Goal: Complete application form: Complete application form

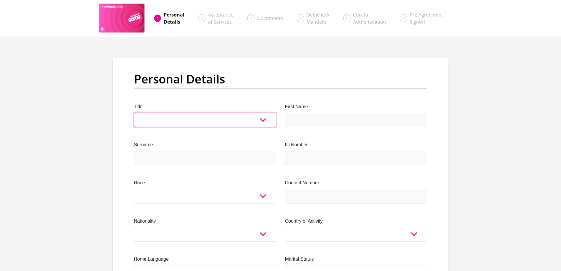
click at [262, 120] on select "Mr Ms Mrs Dr [PERSON_NAME]" at bounding box center [205, 120] width 142 height 14
select select "Ms"
click at [134, 113] on select "Mr Ms Mrs Dr [PERSON_NAME]" at bounding box center [205, 120] width 142 height 14
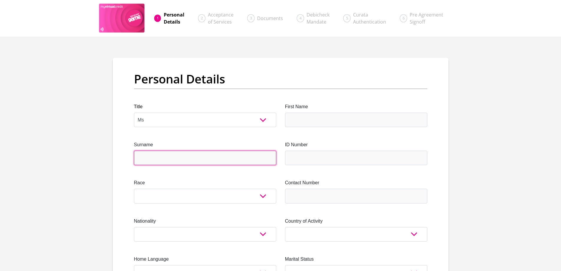
click at [166, 157] on input "Surname" at bounding box center [205, 158] width 142 height 14
type input "Shazi"
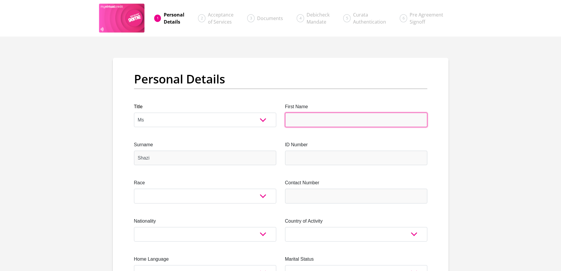
type input "Nomthandazo"
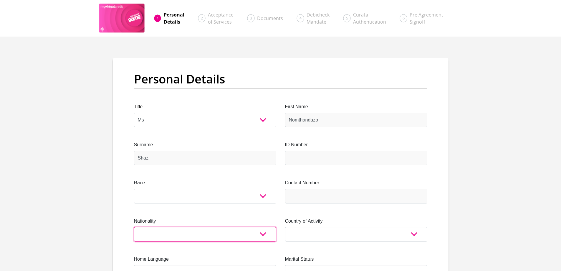
select select "ZAF"
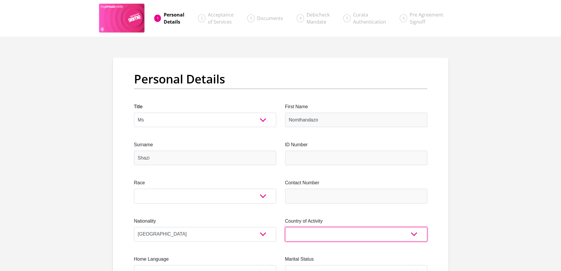
select select "ZAF"
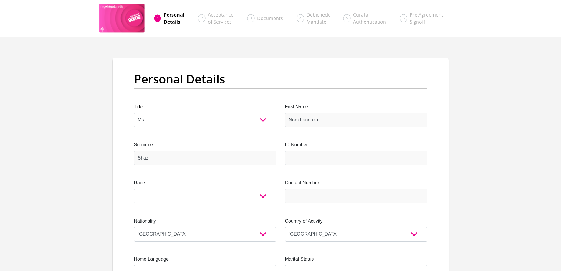
type input "135 Frog Road"
type input "Blackburn"
type input "4319"
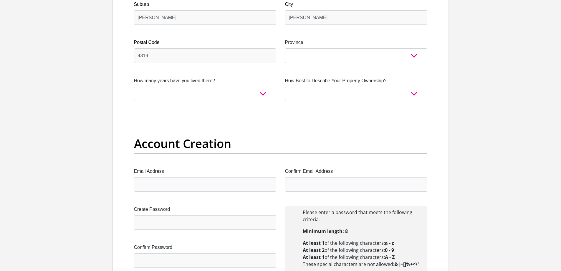
scroll to position [412, 0]
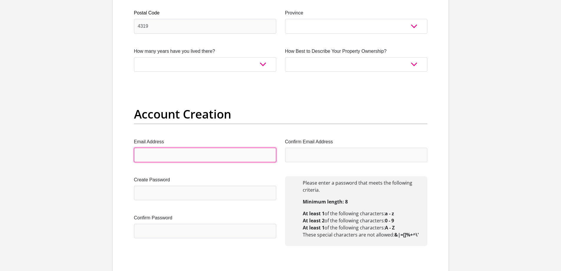
click at [210, 151] on input "Email Address" at bounding box center [205, 155] width 142 height 14
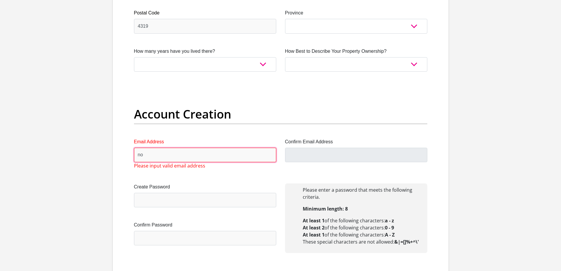
type input "n"
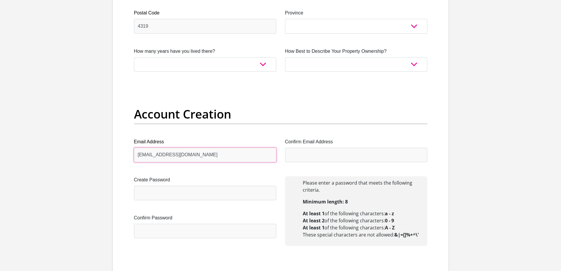
type input "nomthandazoshazi04@gmail.com"
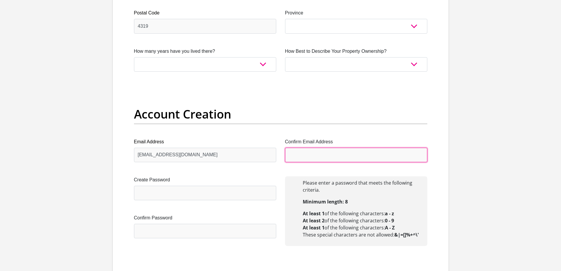
click at [306, 156] on input "Confirm Email Address" at bounding box center [356, 155] width 142 height 14
type input "nomthandazoshazi04@gmail.com"
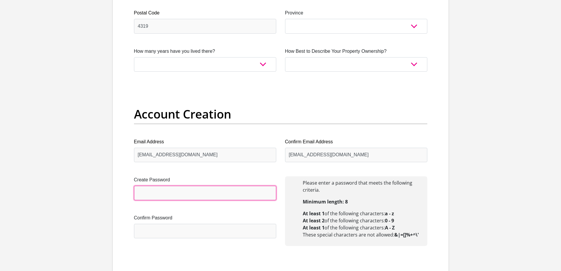
click at [214, 192] on input "Create Password" at bounding box center [205, 193] width 142 height 14
type input "Mtambo1205"
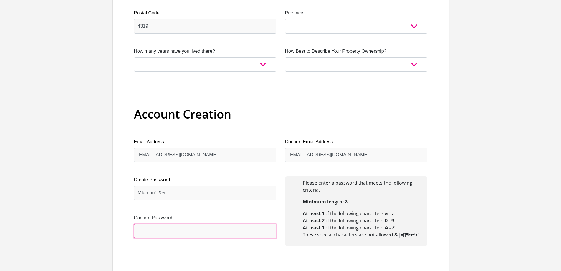
click at [204, 228] on input "Confirm Password" at bounding box center [205, 231] width 142 height 14
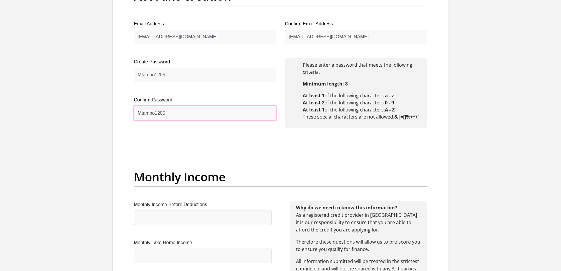
scroll to position [560, 0]
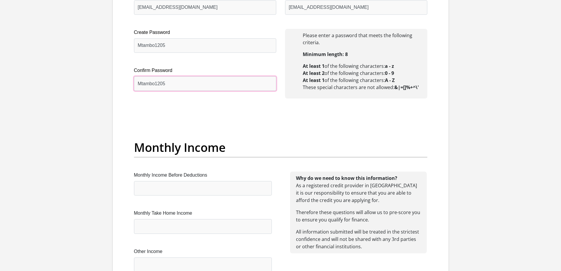
type input "Mtambo1205"
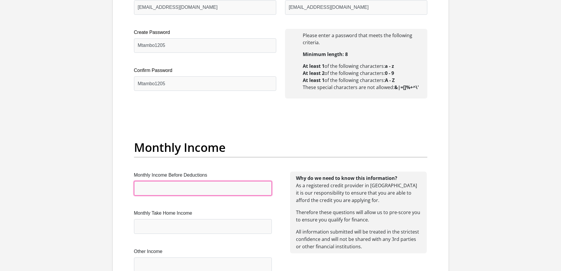
click at [187, 190] on input "Monthly Income Before Deductions" at bounding box center [203, 188] width 138 height 14
type input "1"
type input "14680"
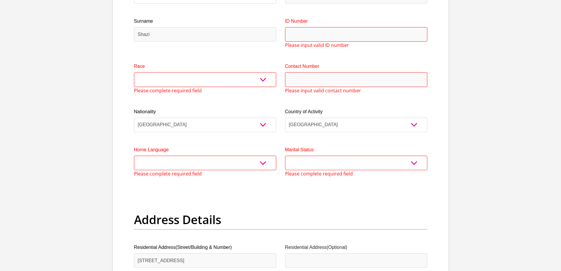
scroll to position [122, 0]
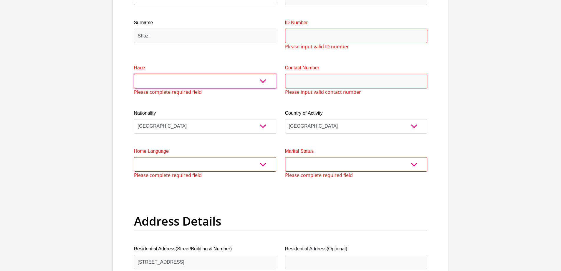
click at [263, 81] on select "Black Coloured Indian White Other" at bounding box center [205, 81] width 142 height 14
select select "1"
click at [134, 74] on select "Black Coloured Indian White Other" at bounding box center [205, 81] width 142 height 14
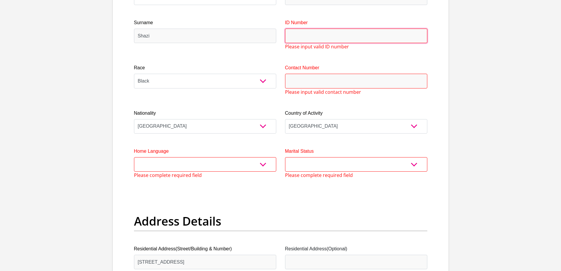
click at [311, 31] on input "ID Number" at bounding box center [356, 36] width 142 height 14
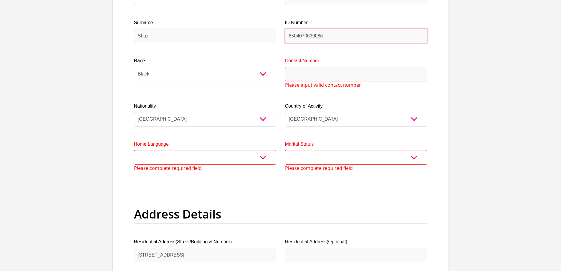
type input "8504070639086"
click at [318, 76] on input "Contact Number" at bounding box center [356, 74] width 142 height 14
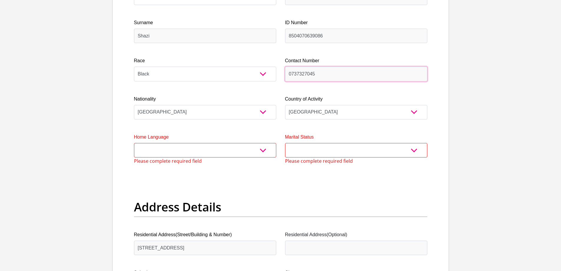
type input "0737327045"
click at [262, 148] on select "Afrikaans English Sepedi South Ndebele Southern Sotho Swati Tsonga Tswana Venda…" at bounding box center [205, 150] width 142 height 14
select select "zul"
click at [134, 143] on select "Afrikaans English Sepedi South Ndebele Southern Sotho Swati Tsonga Tswana Venda…" at bounding box center [205, 150] width 142 height 14
click at [409, 149] on select "Married ANC Single Divorced Widowed Married COP or Customary Law" at bounding box center [356, 150] width 142 height 14
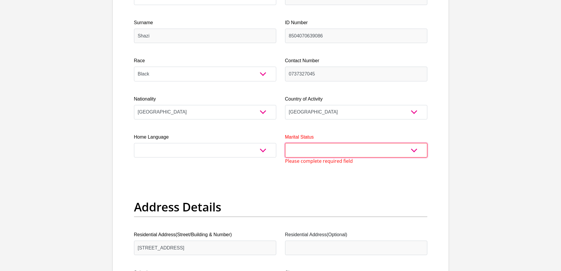
select select "2"
click at [285, 143] on select "Married ANC Single Divorced Widowed Married COP or Customary Law" at bounding box center [356, 150] width 142 height 14
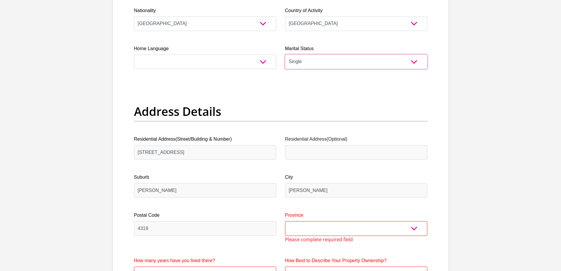
scroll to position [269, 0]
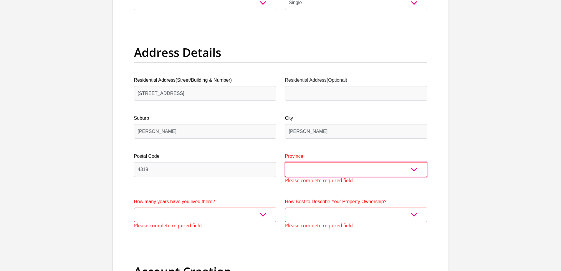
click at [310, 167] on select "Eastern Cape Free State Gauteng KwaZulu-Natal Limpopo Mpumalanga Northern Cape …" at bounding box center [356, 169] width 142 height 14
select select "KwaZulu-Natal"
click at [285, 162] on select "Eastern Cape Free State Gauteng KwaZulu-Natal Limpopo Mpumalanga Northern Cape …" at bounding box center [356, 169] width 142 height 14
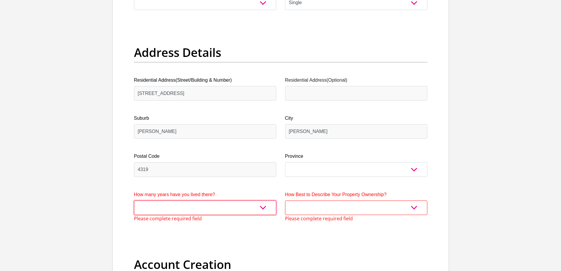
click at [261, 208] on select "less than 1 year 1-3 years 3-5 years 5+ years" at bounding box center [205, 207] width 142 height 14
select select "5"
click at [134, 200] on select "less than 1 year 1-3 years 3-5 years 5+ years" at bounding box center [205, 207] width 142 height 14
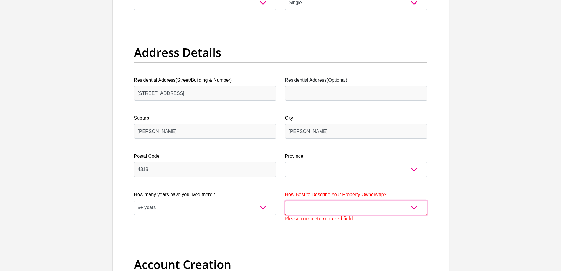
click at [414, 207] on select "Owned Rented Family Owned Company Dwelling" at bounding box center [356, 207] width 142 height 14
select select "parents"
click at [285, 200] on select "Owned Rented Family Owned Company Dwelling" at bounding box center [356, 207] width 142 height 14
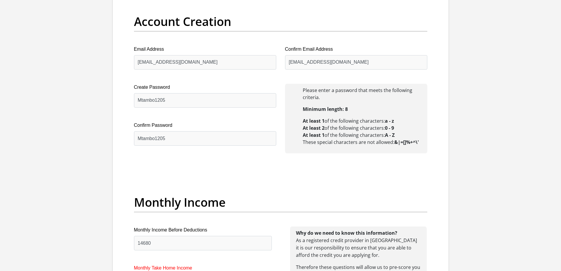
scroll to position [564, 0]
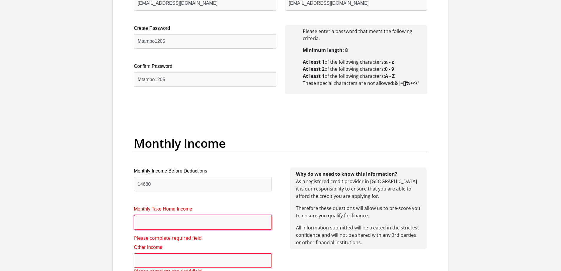
click at [170, 226] on input "Monthly Take Home Income" at bounding box center [203, 222] width 138 height 14
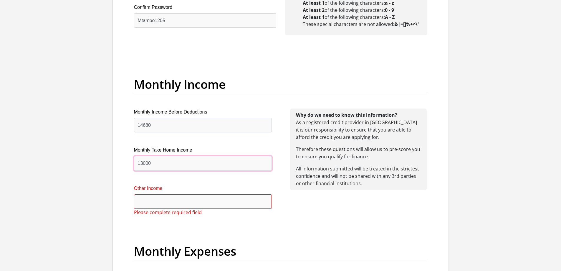
type input "13000"
click at [193, 208] on input "Other Income" at bounding box center [203, 201] width 138 height 14
click at [193, 201] on input "Other Income" at bounding box center [203, 201] width 138 height 14
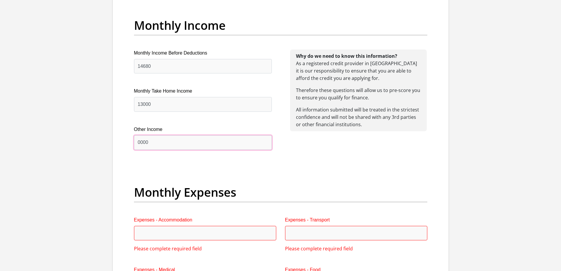
scroll to position [740, 0]
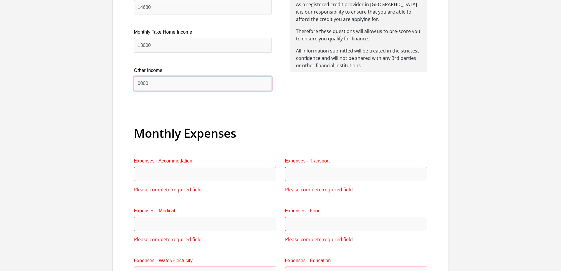
type input "0000"
click at [191, 175] on input "Expenses - Accommodation" at bounding box center [205, 174] width 142 height 14
type input "5000"
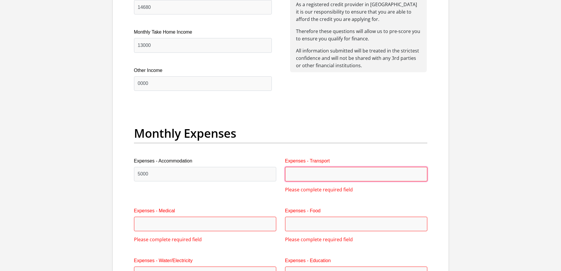
click at [293, 179] on input "Expenses - Transport" at bounding box center [356, 174] width 142 height 14
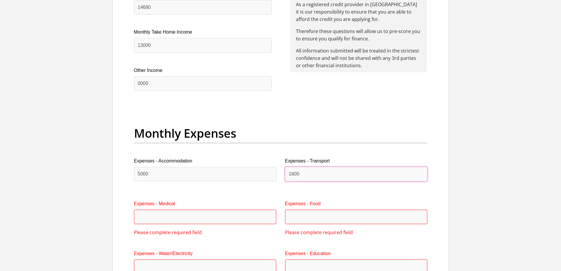
type input "1600"
click at [189, 216] on input "Expenses - Medical" at bounding box center [205, 216] width 142 height 14
type input "000"
click at [294, 219] on input "Expenses - Food" at bounding box center [356, 216] width 142 height 14
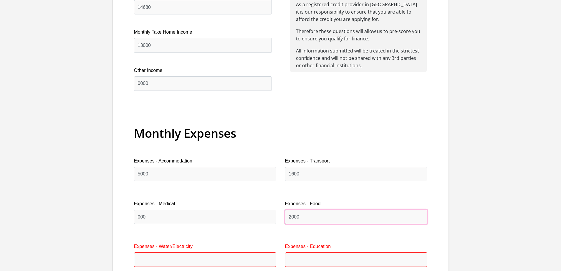
scroll to position [799, 0]
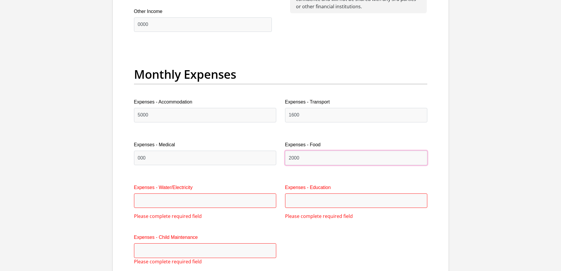
type input "2000"
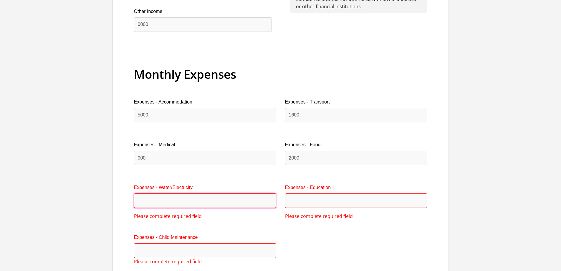
click at [181, 199] on input "Expenses - Water/Electricity" at bounding box center [205, 200] width 142 height 14
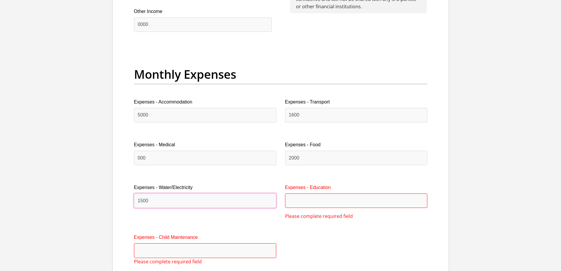
type input "1500"
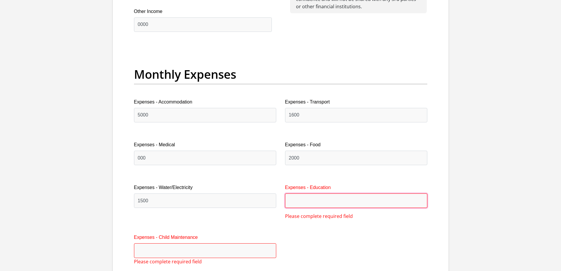
click at [305, 204] on input "Expenses - Education" at bounding box center [356, 200] width 142 height 14
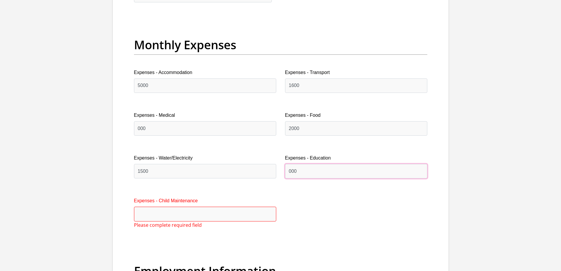
scroll to position [858, 0]
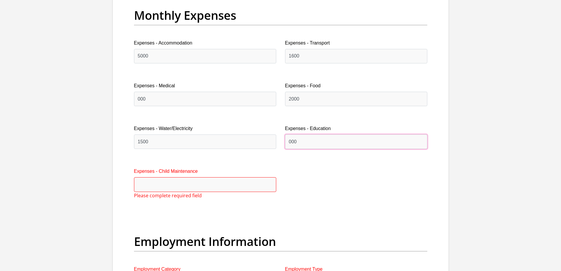
type input "000"
click at [185, 173] on label "Expenses - Child Maintenance" at bounding box center [205, 171] width 142 height 7
click at [185, 177] on input "Expenses - Child Maintenance" at bounding box center [205, 184] width 142 height 14
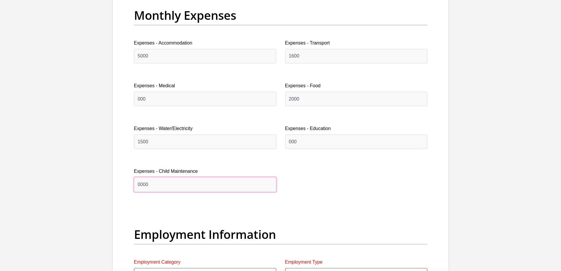
scroll to position [947, 0]
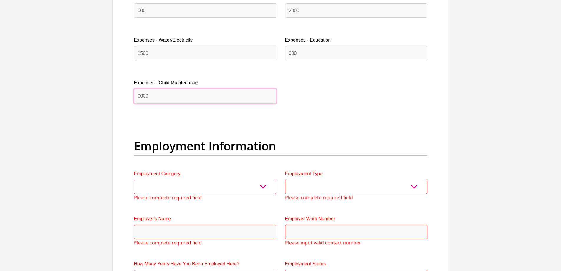
type input "0000"
click at [176, 187] on select "AGRICULTURE ALCOHOL & TOBACCO CONSTRUCTION MATERIALS METALLURGY EQUIPMENT FOR R…" at bounding box center [205, 186] width 142 height 14
click at [191, 190] on select "AGRICULTURE ALCOHOL & TOBACCO CONSTRUCTION MATERIALS METALLURGY EQUIPMENT FOR R…" at bounding box center [205, 186] width 142 height 14
click at [262, 186] on select "AGRICULTURE ALCOHOL & TOBACCO CONSTRUCTION MATERIALS METALLURGY EQUIPMENT FOR R…" at bounding box center [205, 186] width 142 height 14
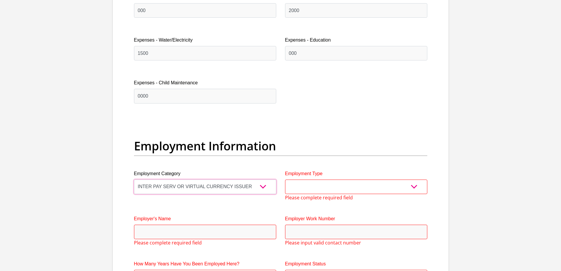
click at [253, 187] on select "AGRICULTURE ALCOHOL & TOBACCO CONSTRUCTION MATERIALS METALLURGY EQUIPMENT FOR R…" at bounding box center [205, 186] width 142 height 14
select select "45"
click at [134, 179] on select "AGRICULTURE ALCOHOL & TOBACCO CONSTRUCTION MATERIALS METALLURGY EQUIPMENT FOR R…" at bounding box center [205, 186] width 142 height 14
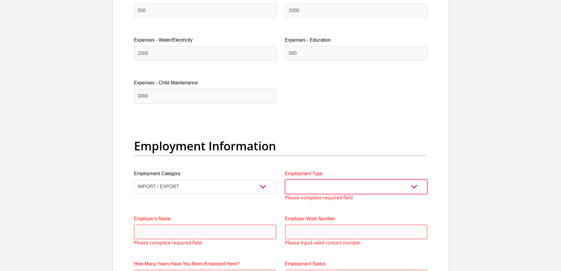
click at [415, 185] on select "College/Lecturer Craft Seller Creative Driver Executive Farmer Forces - Non Com…" at bounding box center [356, 186] width 142 height 14
select select "Office Staff/Clerk"
click at [285, 179] on select "College/Lecturer Craft Seller Creative Driver Executive Farmer Forces - Non Com…" at bounding box center [356, 186] width 142 height 14
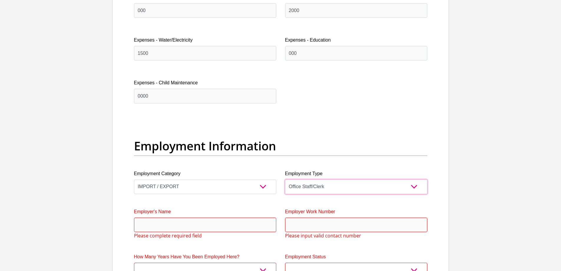
scroll to position [1035, 0]
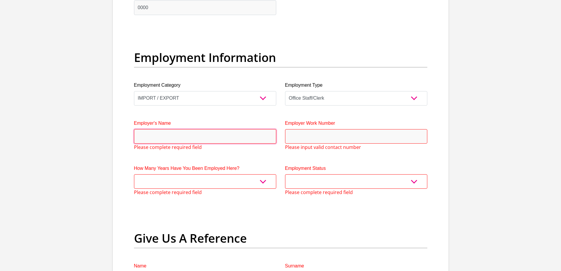
click at [224, 140] on input "Employer's Name" at bounding box center [205, 136] width 142 height 14
type input "Savinodelbene"
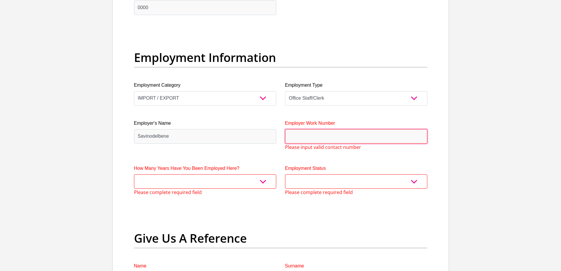
click at [291, 137] on input "Employer Work Number" at bounding box center [356, 136] width 142 height 14
type input "0"
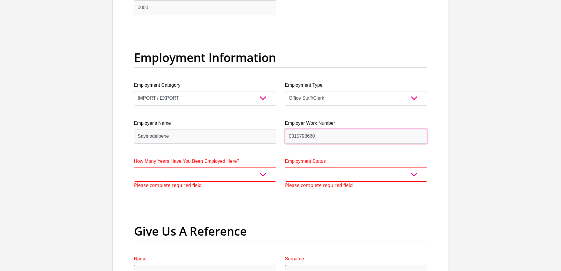
type input "0315798660"
click at [263, 175] on select "less than 1 year 1-3 years 3-5 years 5+ years" at bounding box center [205, 174] width 142 height 14
select select "24"
click at [134, 167] on select "less than 1 year 1-3 years 3-5 years 5+ years" at bounding box center [205, 174] width 142 height 14
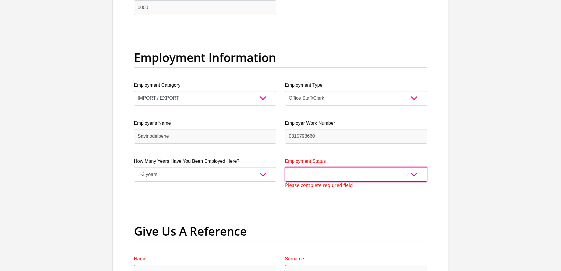
click at [412, 173] on select "Permanent/Full-time Part-time/Casual Contract Worker Self-Employed Housewife Re…" at bounding box center [356, 174] width 142 height 14
select select "1"
click at [285, 167] on select "Permanent/Full-time Part-time/Casual Contract Worker Self-Employed Housewife Re…" at bounding box center [356, 174] width 142 height 14
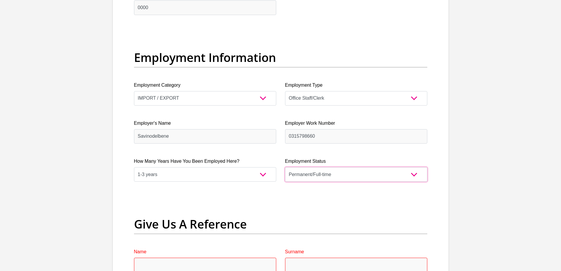
scroll to position [1123, 0]
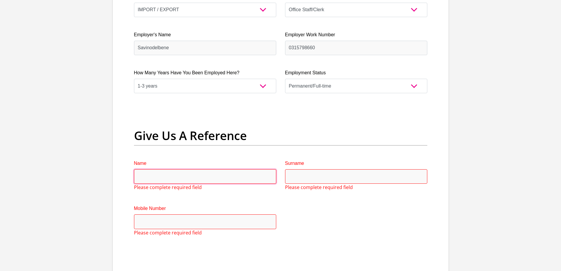
click at [196, 178] on input "Name" at bounding box center [205, 176] width 142 height 14
click at [219, 172] on input "Name" at bounding box center [205, 176] width 142 height 14
type input "t"
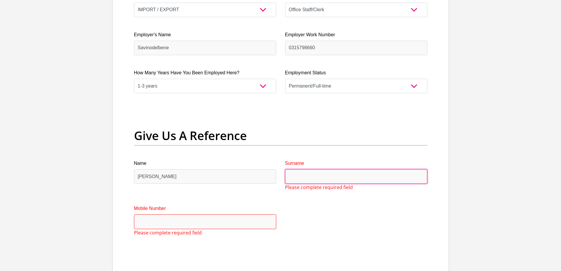
click at [327, 176] on input "Surname" at bounding box center [356, 176] width 142 height 14
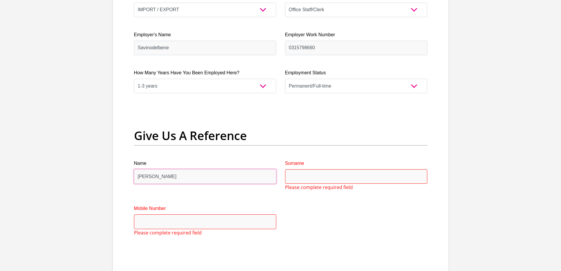
click at [195, 179] on input "Tracy" at bounding box center [205, 176] width 142 height 14
type input "T"
type input "Lindiwe"
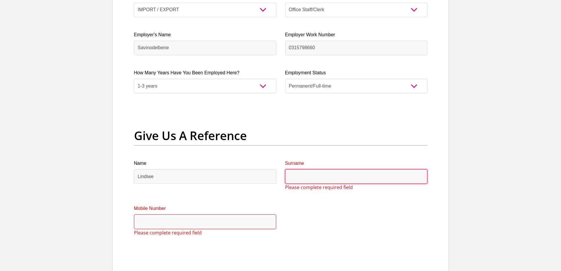
click at [308, 182] on input "Surname" at bounding box center [356, 176] width 142 height 14
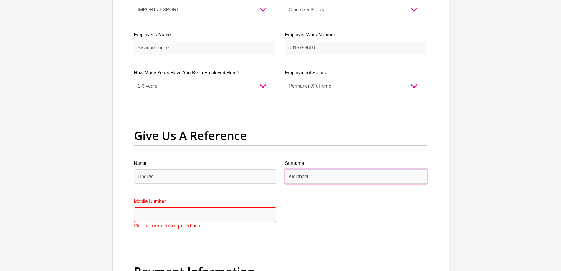
type input "Kleinbooi"
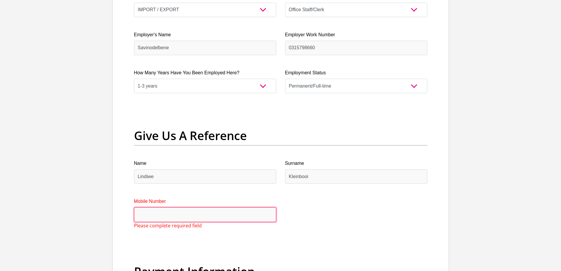
click at [235, 210] on input "Mobile Number" at bounding box center [205, 214] width 142 height 14
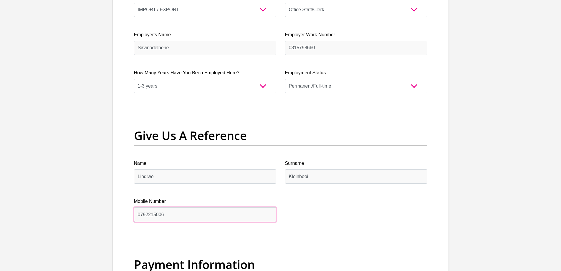
scroll to position [1182, 0]
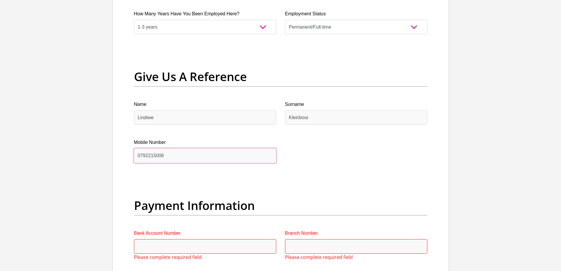
type input "0792215006"
click at [151, 250] on input "Bank Account Number" at bounding box center [205, 246] width 142 height 14
type input "1544440772"
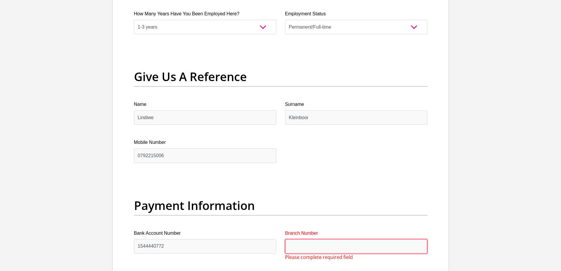
click at [295, 244] on input "Branch Number" at bounding box center [356, 246] width 142 height 14
type input "470010"
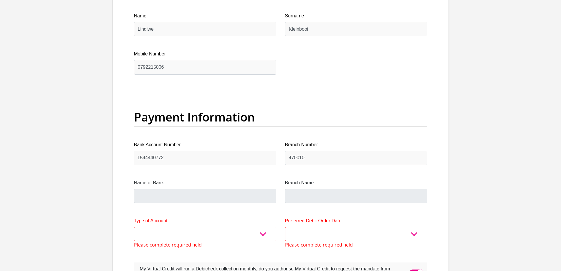
type input "CAPITEC BANK LIMITED"
type input "CAPITEC BANK CPC"
click at [261, 233] on select "Cheque Savings" at bounding box center [205, 234] width 142 height 14
select select "SAV"
click at [134, 227] on select "Cheque Savings" at bounding box center [205, 234] width 142 height 14
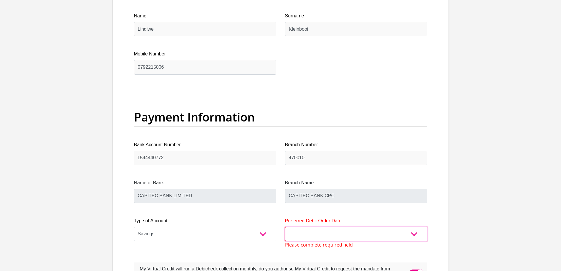
click at [412, 234] on select "1st 2nd 3rd 4th 5th 7th 18th 19th 20th 21st 22nd 23rd 24th 25th 26th 27th 28th …" at bounding box center [356, 234] width 142 height 14
select select "30"
click at [285, 227] on select "1st 2nd 3rd 4th 5th 7th 18th 19th 20th 21st 22nd 23rd 24th 25th 26th 27th 28th …" at bounding box center [356, 234] width 142 height 14
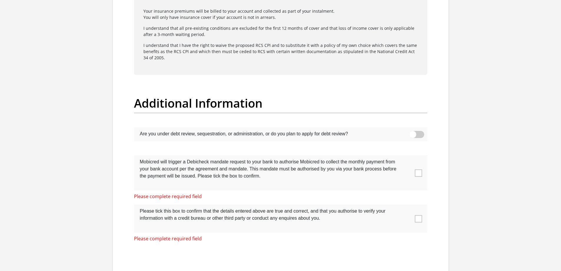
scroll to position [1801, 0]
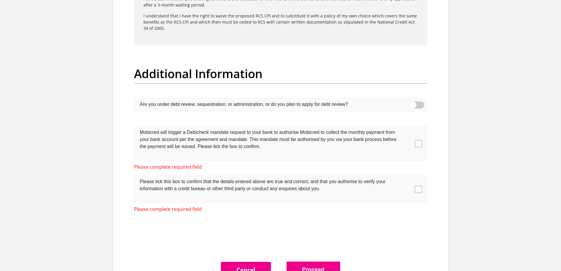
click at [418, 189] on span at bounding box center [418, 188] width 7 height 7
click at [407, 176] on input "checkbox" at bounding box center [407, 176] width 0 height 0
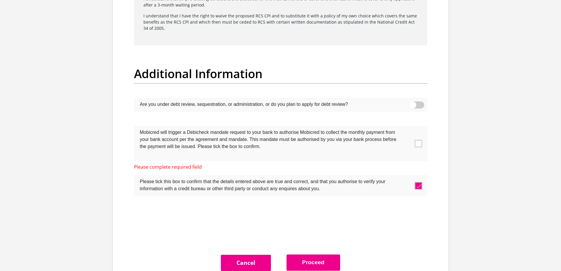
click at [419, 145] on span at bounding box center [418, 143] width 7 height 7
click at [407, 127] on input "checkbox" at bounding box center [407, 127] width 0 height 0
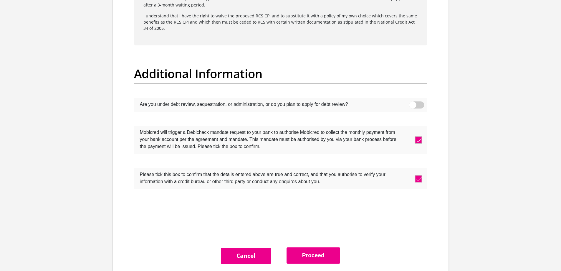
scroll to position [1863, 0]
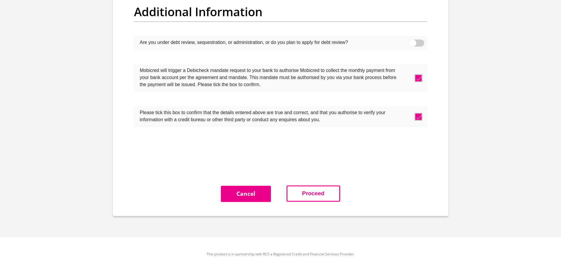
click at [315, 190] on button "Proceed" at bounding box center [314, 193] width 54 height 16
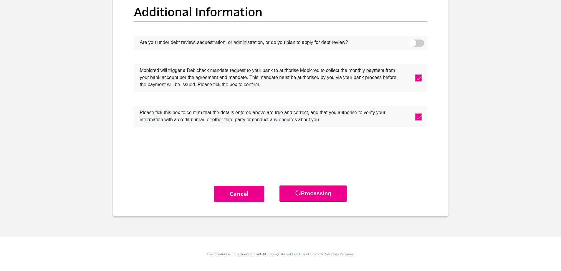
scroll to position [0, 0]
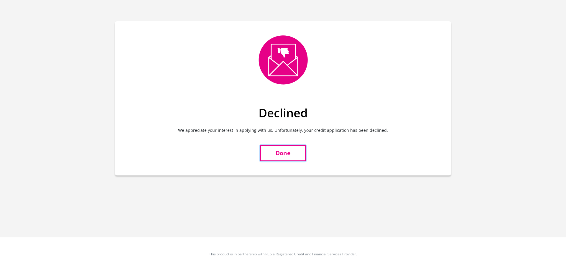
click at [278, 153] on link "Done" at bounding box center [283, 153] width 46 height 16
